Goal: Transaction & Acquisition: Book appointment/travel/reservation

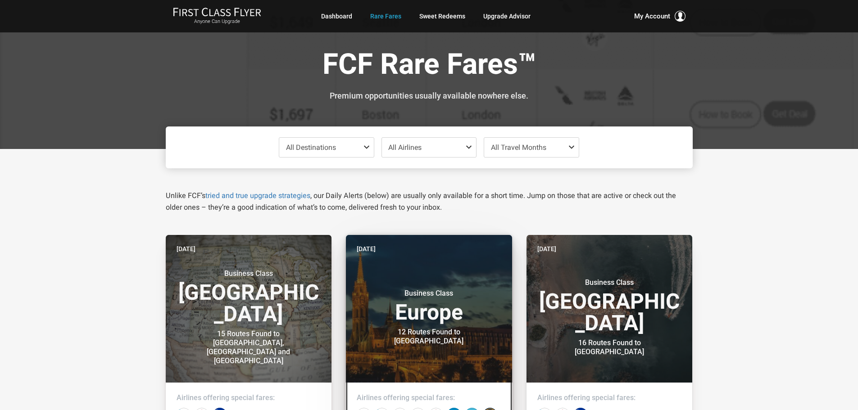
click at [411, 304] on h3 "Business Class Europe" at bounding box center [429, 306] width 145 height 34
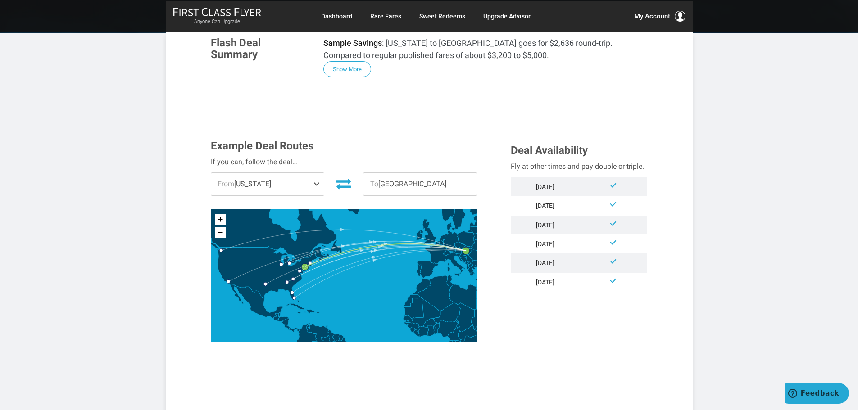
scroll to position [180, 0]
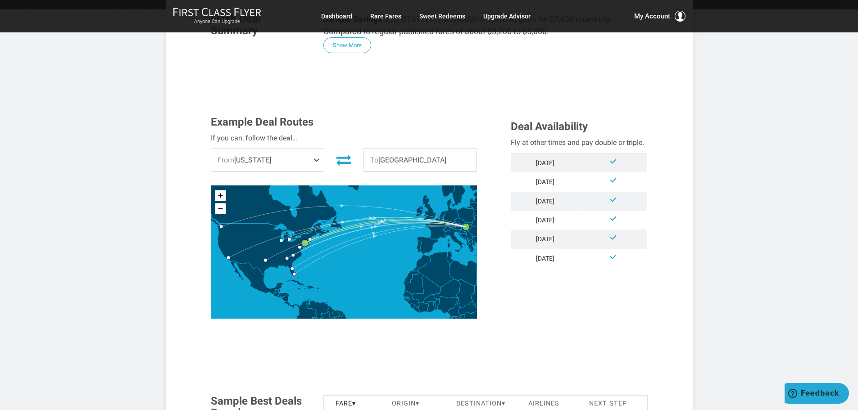
click at [317, 159] on span at bounding box center [318, 160] width 11 height 23
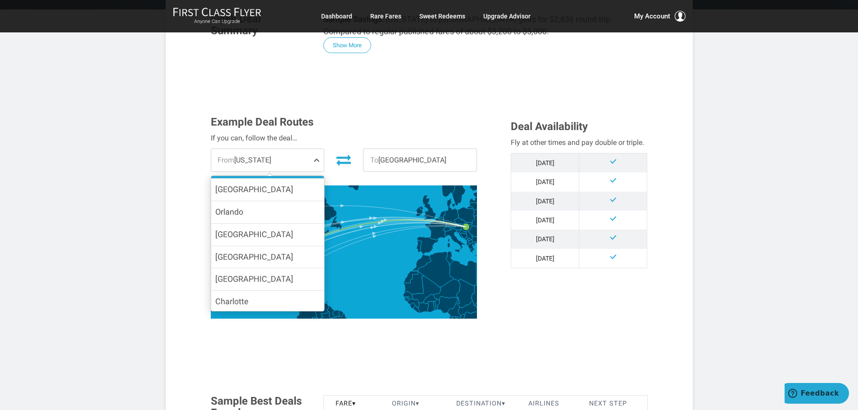
scroll to position [133, 0]
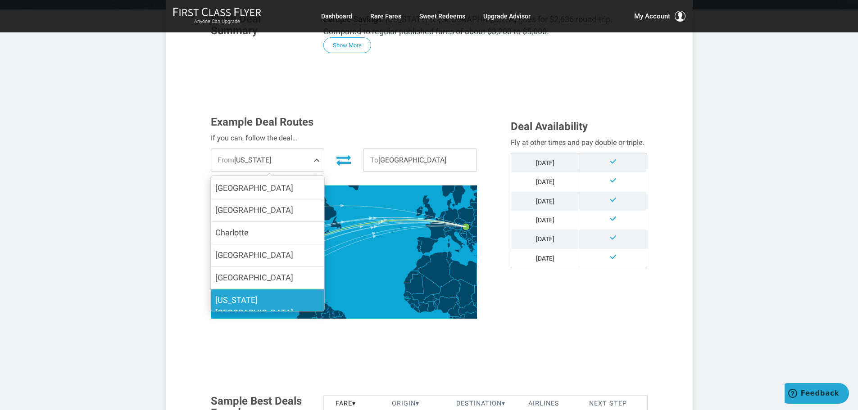
click at [258, 297] on span "[US_STATE][GEOGRAPHIC_DATA]" at bounding box center [254, 307] width 78 height 23
click at [0, 0] on input "[US_STATE][GEOGRAPHIC_DATA]" at bounding box center [0, 0] width 0 height 0
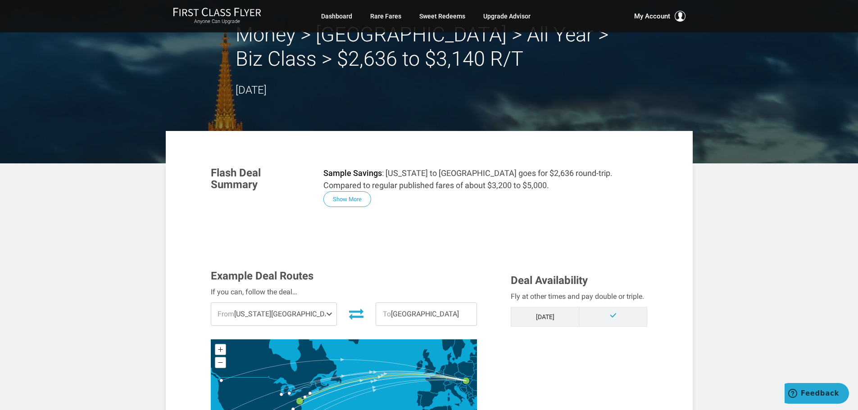
scroll to position [0, 0]
